Goal: Information Seeking & Learning: Learn about a topic

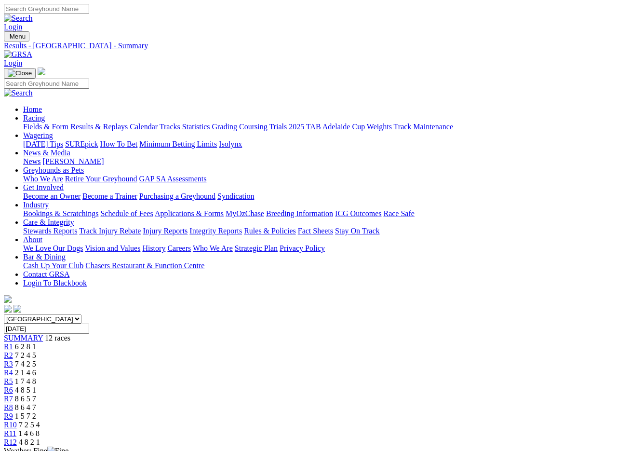
click at [38, 123] on link "Fields & Form" at bounding box center [45, 127] width 45 height 8
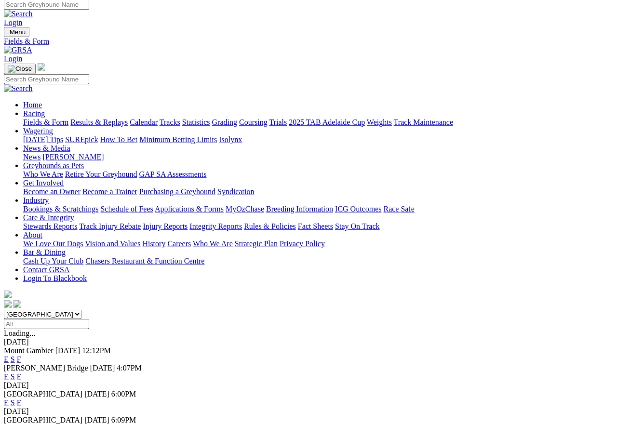
scroll to position [4, 0]
click at [21, 373] on link "F" at bounding box center [19, 377] width 4 height 8
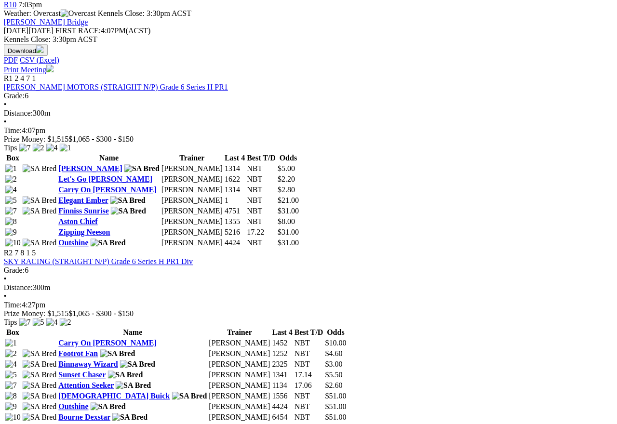
scroll to position [420, 41]
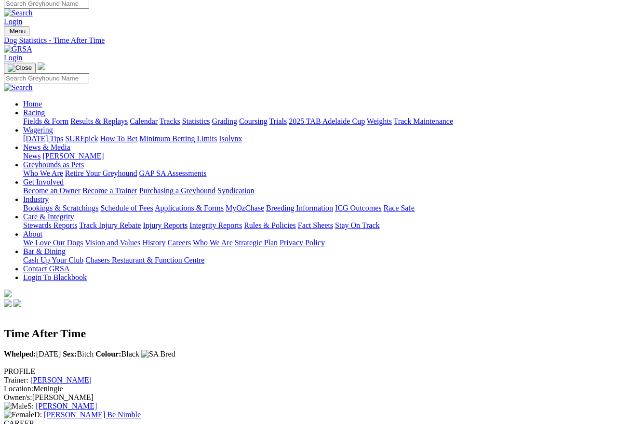
scroll to position [5, 0]
click at [36, 117] on link "Fields & Form" at bounding box center [45, 121] width 45 height 8
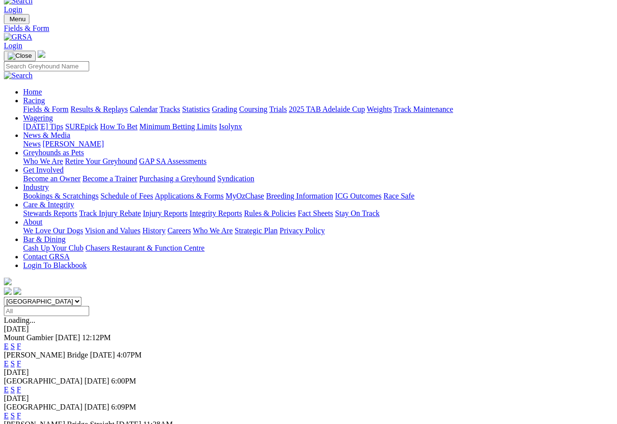
scroll to position [17, 0]
click at [21, 360] on link "F" at bounding box center [19, 364] width 4 height 8
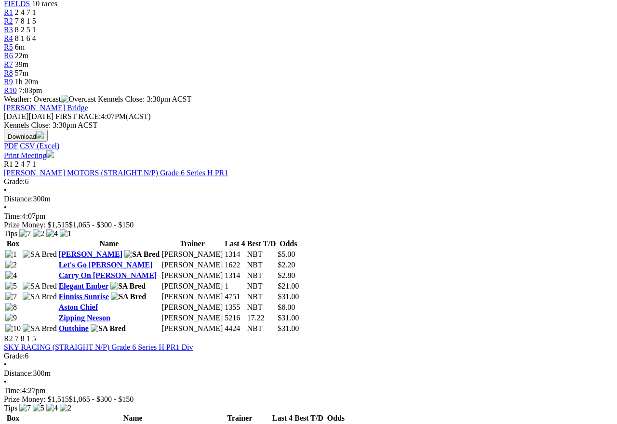
scroll to position [335, 0]
